Goal: Task Accomplishment & Management: Manage account settings

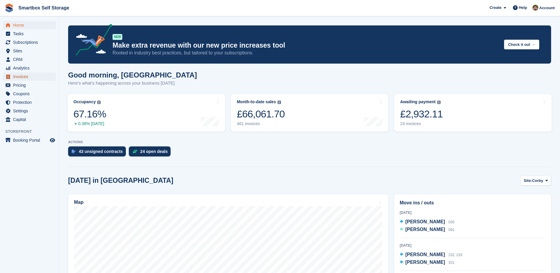
click at [38, 73] on span "Invoices" at bounding box center [31, 77] width 36 height 8
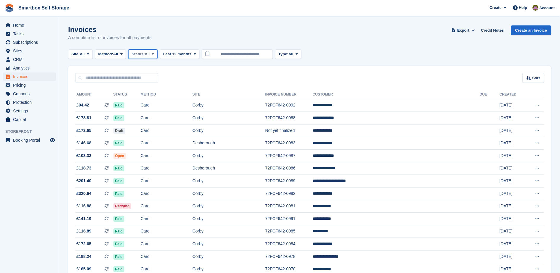
click at [146, 57] on button "Status: All" at bounding box center [142, 54] width 29 height 10
click at [148, 101] on link "Open" at bounding box center [157, 100] width 52 height 11
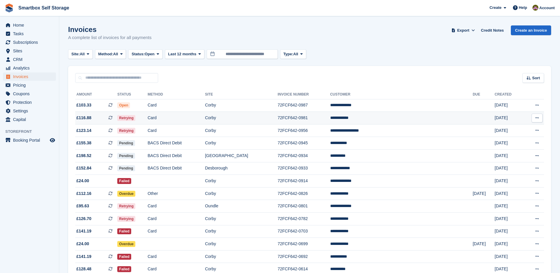
click at [193, 122] on td "Card" at bounding box center [176, 118] width 57 height 13
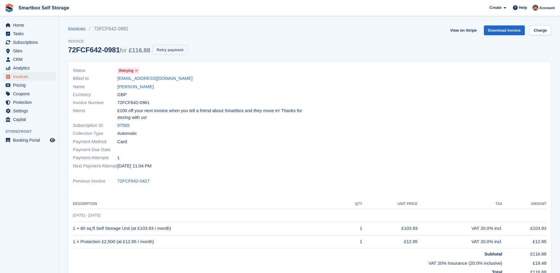
click at [169, 52] on button "Retry payment" at bounding box center [170, 50] width 35 height 10
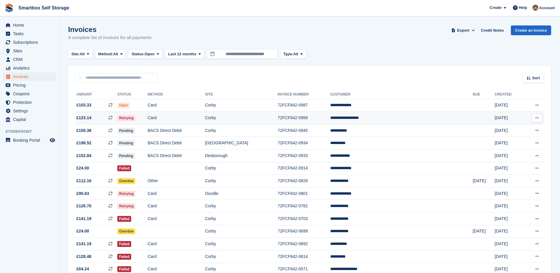
click at [205, 117] on td "Card" at bounding box center [176, 118] width 57 height 13
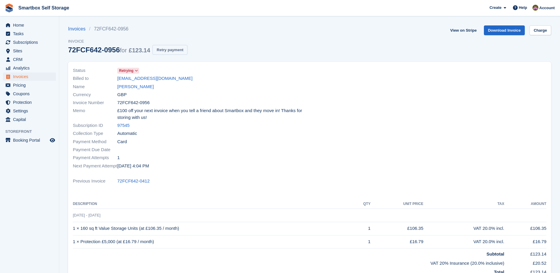
click at [164, 52] on button "Retry payment" at bounding box center [170, 50] width 35 height 10
click at [318, 33] on div "Invoices 72FCF642-0956 Invoice 72FCF642-0956 for £123.14 Retry payment View on …" at bounding box center [309, 43] width 483 height 36
click at [44, 76] on span "Invoices" at bounding box center [31, 77] width 36 height 8
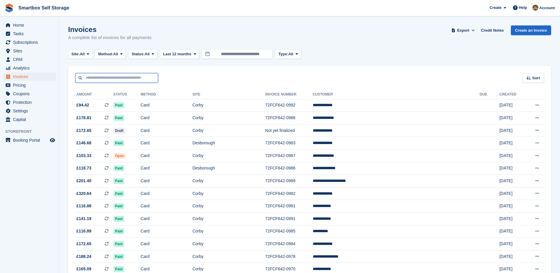
click at [132, 77] on input "text" at bounding box center [116, 78] width 83 height 10
type input "**********"
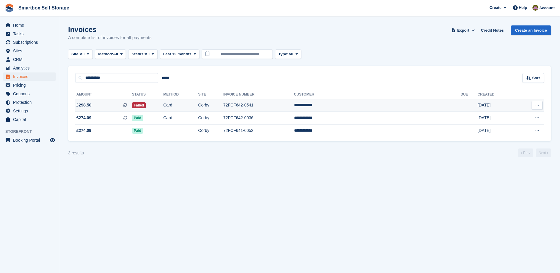
click at [164, 108] on td "Failed" at bounding box center [147, 105] width 31 height 13
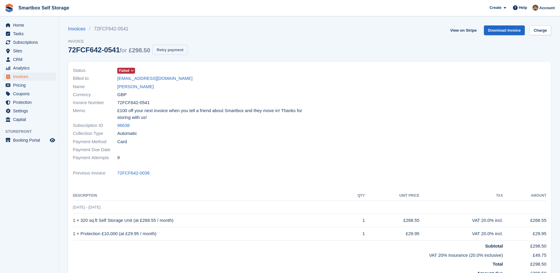
click at [174, 47] on button "Retry payment" at bounding box center [170, 50] width 35 height 10
click at [32, 78] on span "Invoices" at bounding box center [31, 77] width 36 height 8
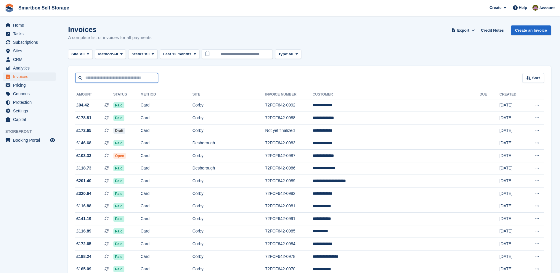
click at [129, 78] on input "text" at bounding box center [116, 78] width 83 height 10
type input "**********"
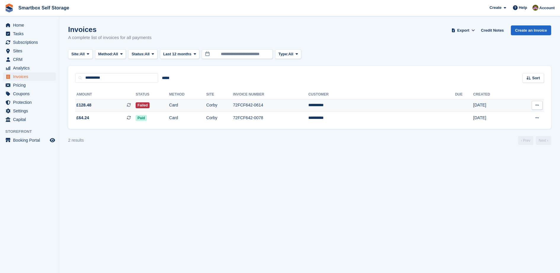
click at [169, 101] on td "Failed" at bounding box center [152, 105] width 33 height 13
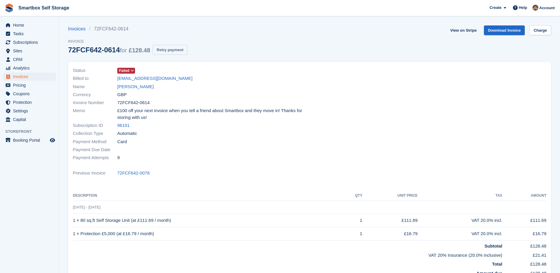
click at [165, 51] on button "Retry payment" at bounding box center [170, 50] width 35 height 10
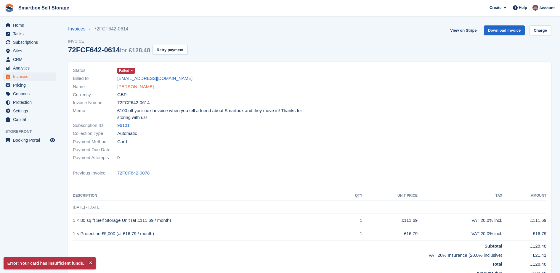
click at [132, 88] on link "[PERSON_NAME]" at bounding box center [135, 87] width 36 height 7
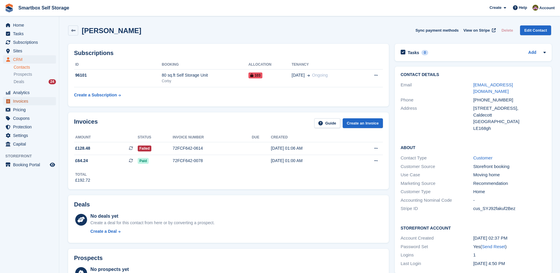
click at [45, 103] on span "Invoices" at bounding box center [31, 101] width 36 height 8
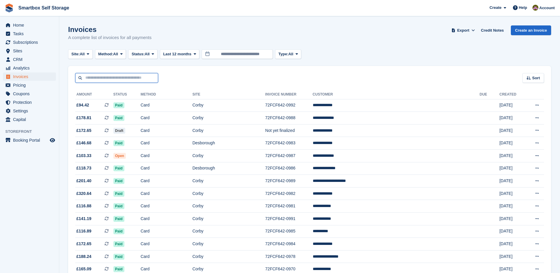
click at [109, 81] on input "text" at bounding box center [116, 78] width 83 height 10
type input "*****"
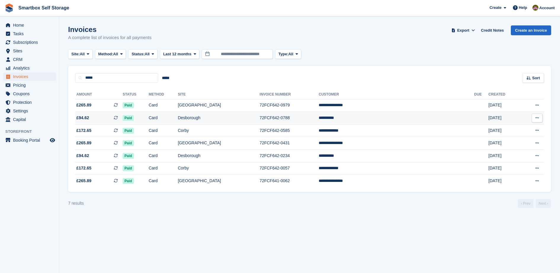
click at [178, 118] on td "Card" at bounding box center [163, 118] width 29 height 13
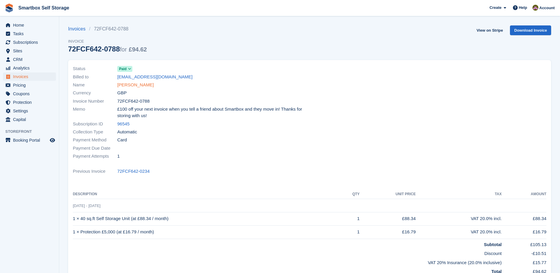
click at [134, 83] on link "[PERSON_NAME]" at bounding box center [135, 85] width 36 height 7
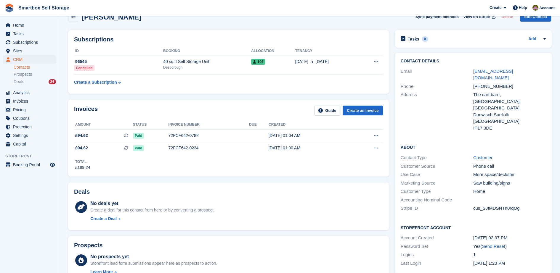
scroll to position [12, 0]
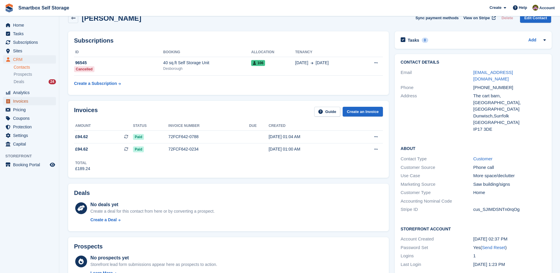
click at [31, 104] on span "Invoices" at bounding box center [31, 101] width 36 height 8
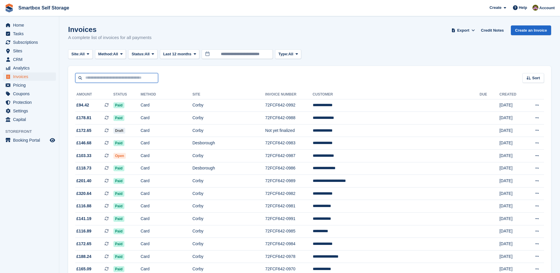
click at [111, 78] on input "text" at bounding box center [116, 78] width 83 height 10
type input "*****"
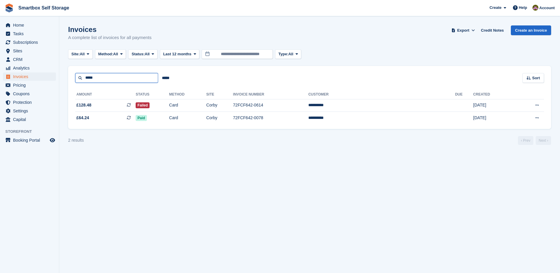
click at [111, 78] on input "*****" at bounding box center [116, 78] width 83 height 10
type input "*"
type input "**********"
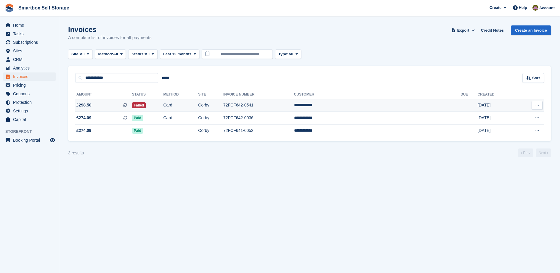
click at [198, 107] on td "Card" at bounding box center [180, 105] width 35 height 13
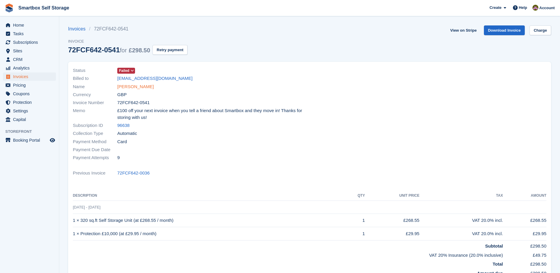
click at [124, 87] on link "[PERSON_NAME]" at bounding box center [135, 87] width 36 height 7
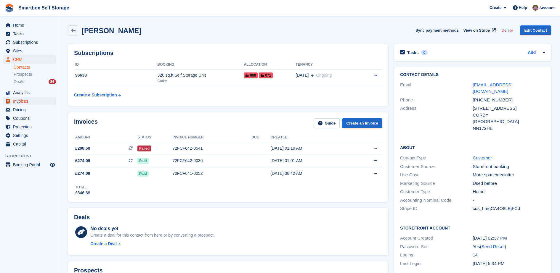
click at [32, 102] on span "Invoices" at bounding box center [31, 101] width 36 height 8
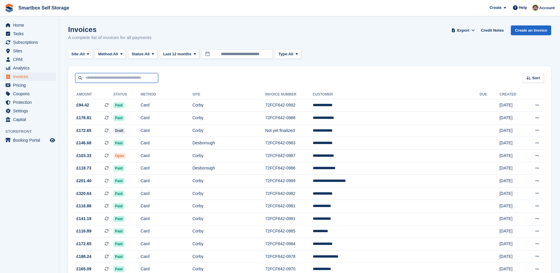
click at [101, 77] on input "text" at bounding box center [116, 78] width 83 height 10
type input "*******"
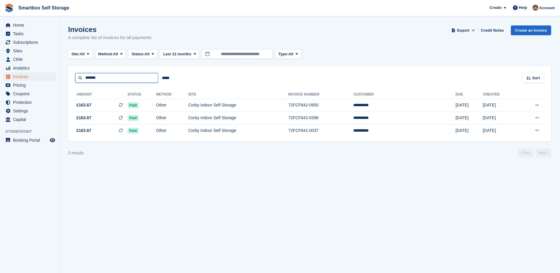
click at [109, 75] on input "*******" at bounding box center [116, 78] width 83 height 10
type input "*"
type input "******"
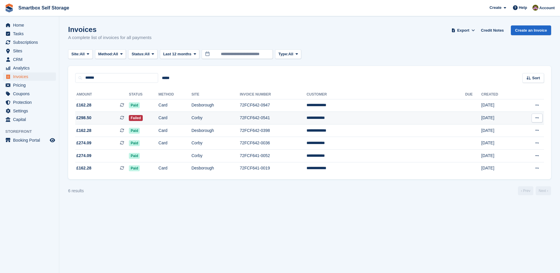
click at [191, 118] on td "Card" at bounding box center [174, 118] width 33 height 13
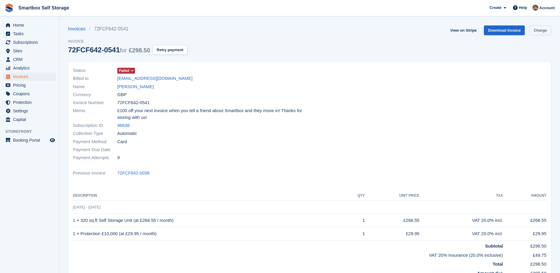
click at [535, 31] on link "Charge" at bounding box center [541, 30] width 22 height 10
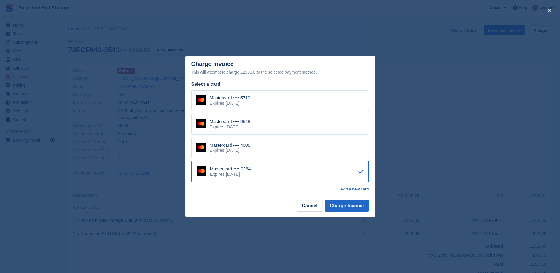
click at [326, 100] on div "Mastercard •••• 5719 Expires December 2029" at bounding box center [280, 100] width 178 height 21
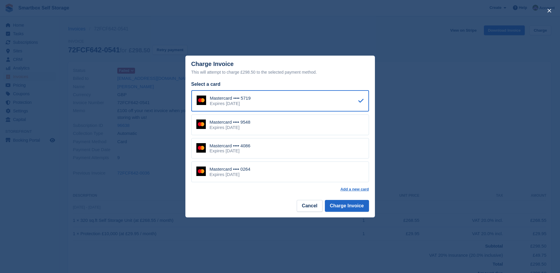
click at [353, 215] on footer "Cancel Charge Invoice" at bounding box center [280, 208] width 190 height 19
click at [354, 207] on button "Charge Invoice" at bounding box center [347, 206] width 44 height 12
click at [346, 208] on body "Smartbox Self Storage Create Subscription Invoice Contact Deal Discount Page He…" at bounding box center [280, 181] width 560 height 363
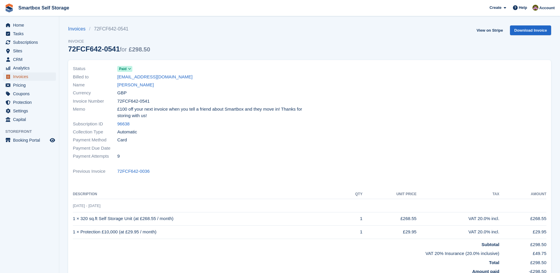
click at [30, 78] on span "Invoices" at bounding box center [31, 77] width 36 height 8
